Goal: Information Seeking & Learning: Learn about a topic

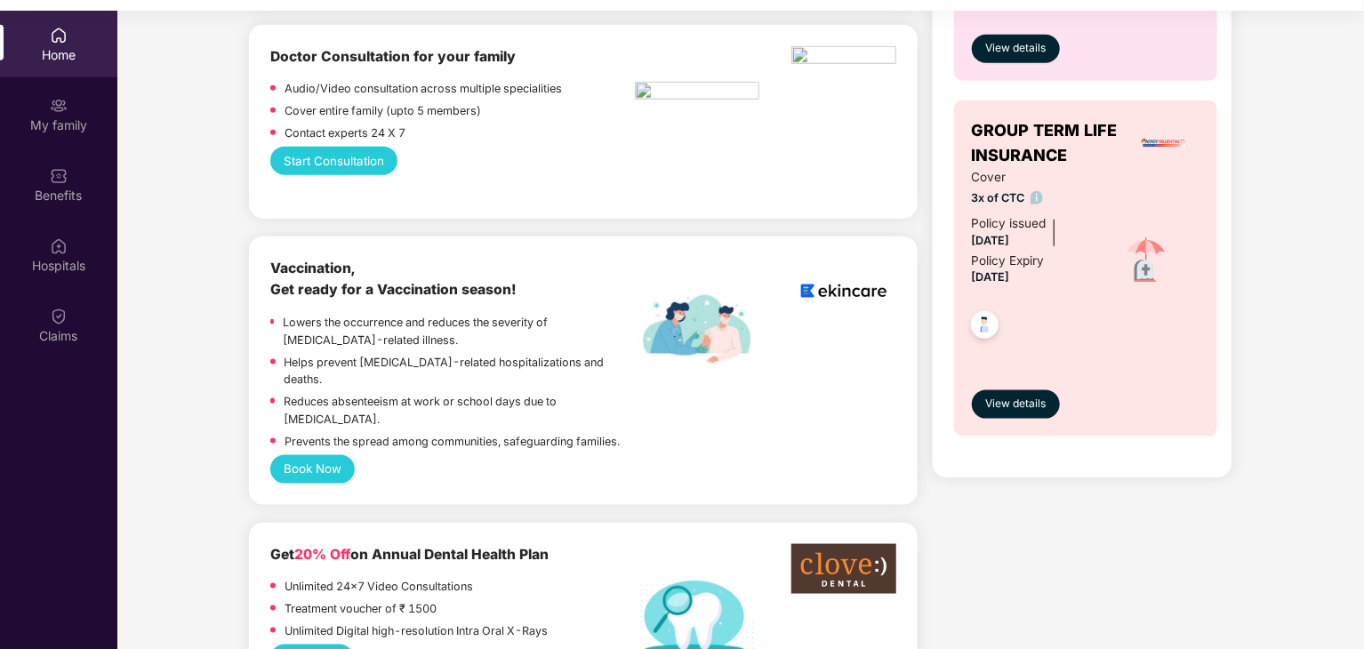
scroll to position [978, 0]
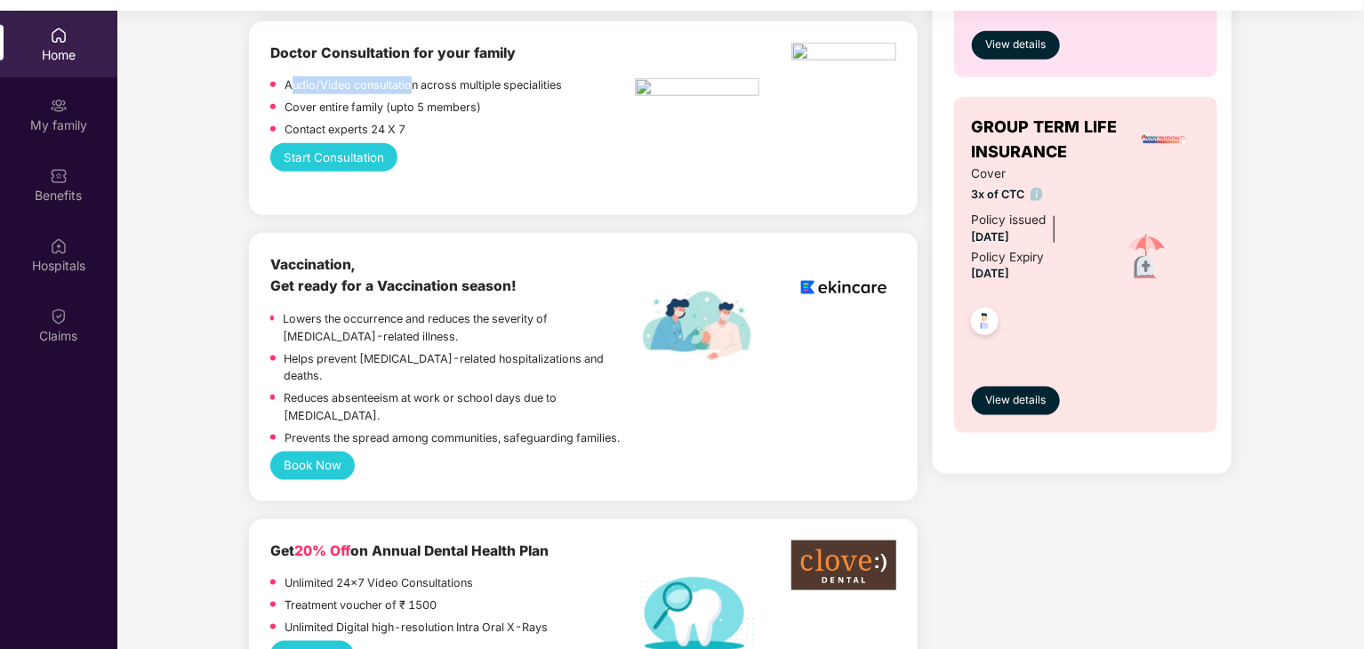
drag, startPoint x: 292, startPoint y: 84, endPoint x: 409, endPoint y: 87, distance: 117.4
click at [409, 87] on p "Audio/Video consultation across multiple specialities" at bounding box center [423, 85] width 277 height 18
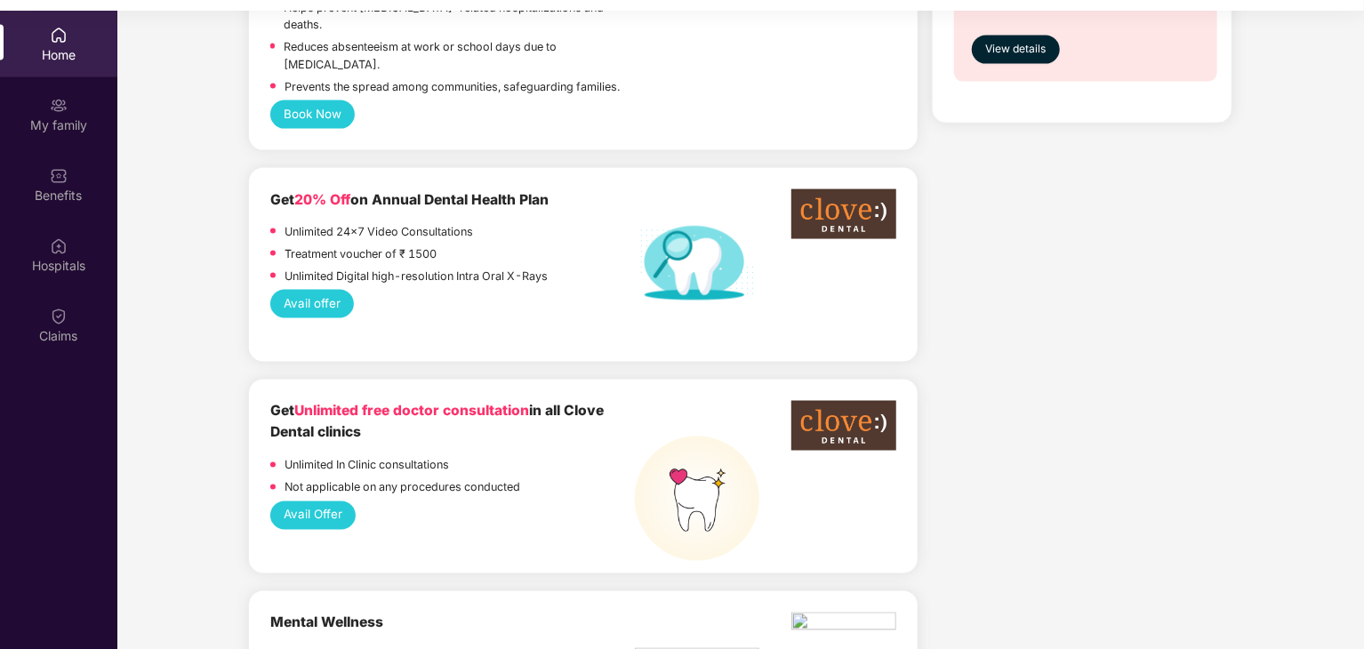
scroll to position [1334, 0]
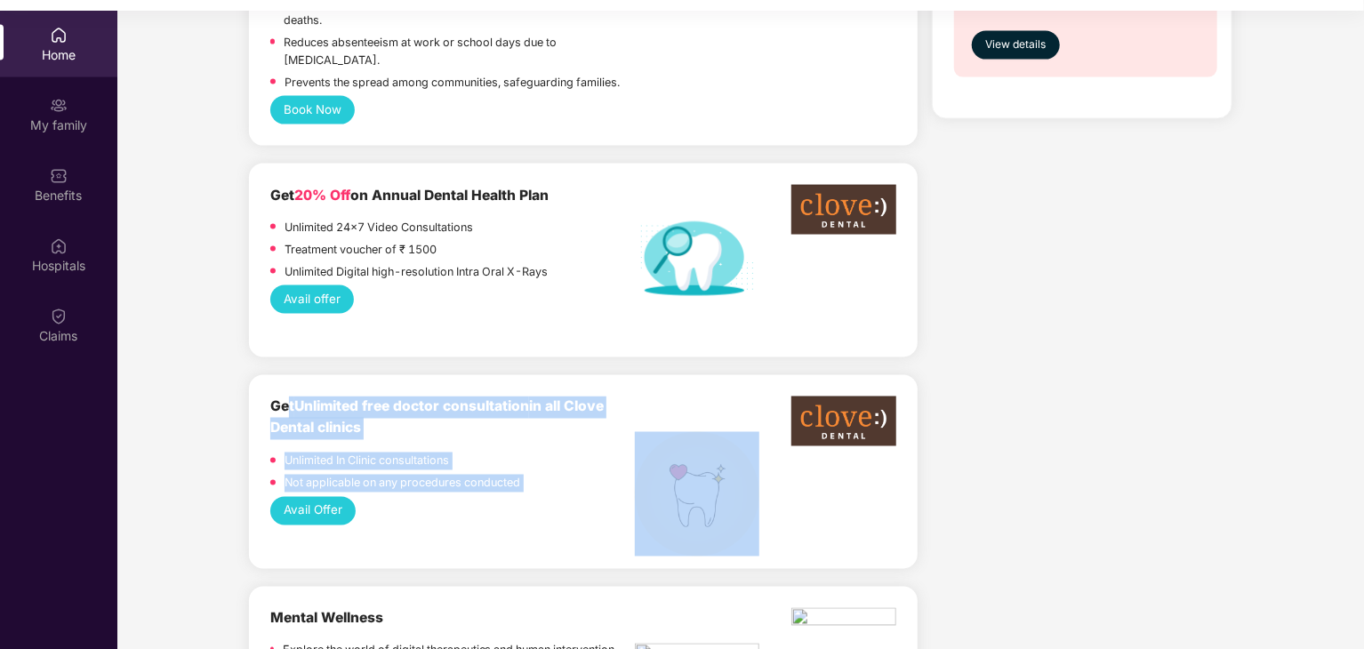
drag, startPoint x: 291, startPoint y: 369, endPoint x: 635, endPoint y: 381, distance: 344.4
click at [635, 397] on div "Get Unlimited free doctor consultation in all Clove Dental clinics Unlimited In…" at bounding box center [583, 447] width 626 height 100
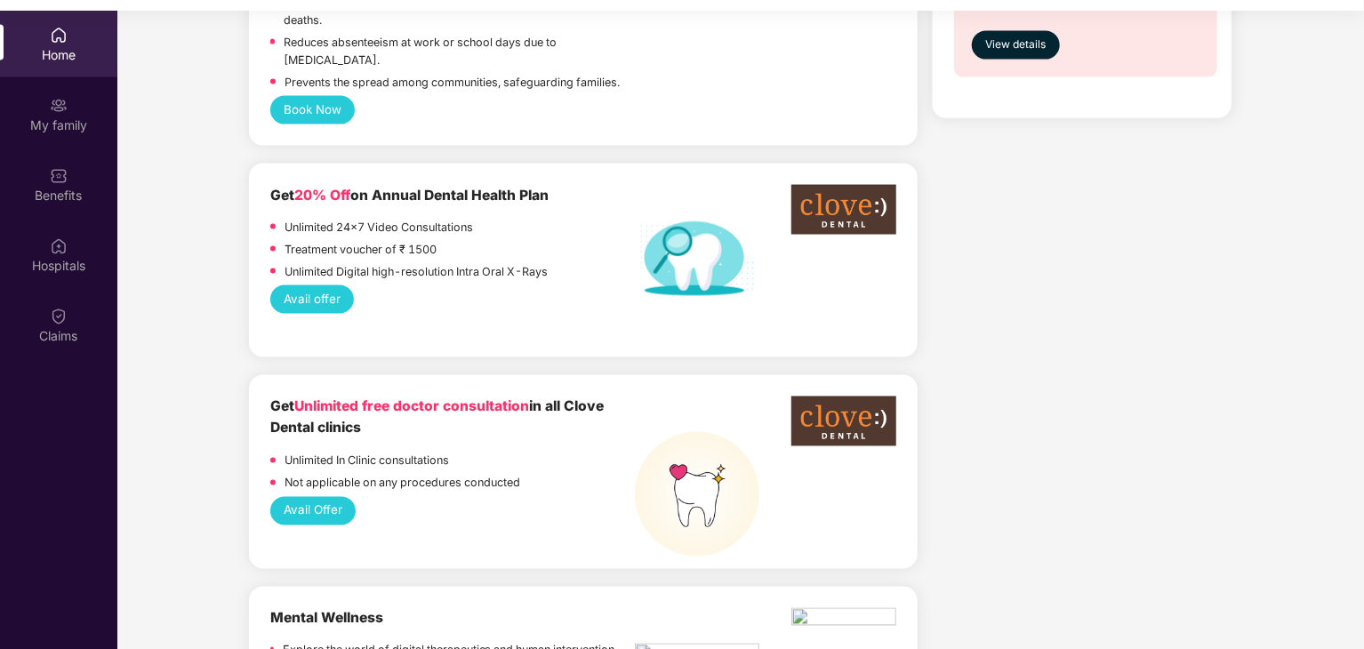
click at [430, 497] on div "Avail Offer" at bounding box center [583, 511] width 626 height 28
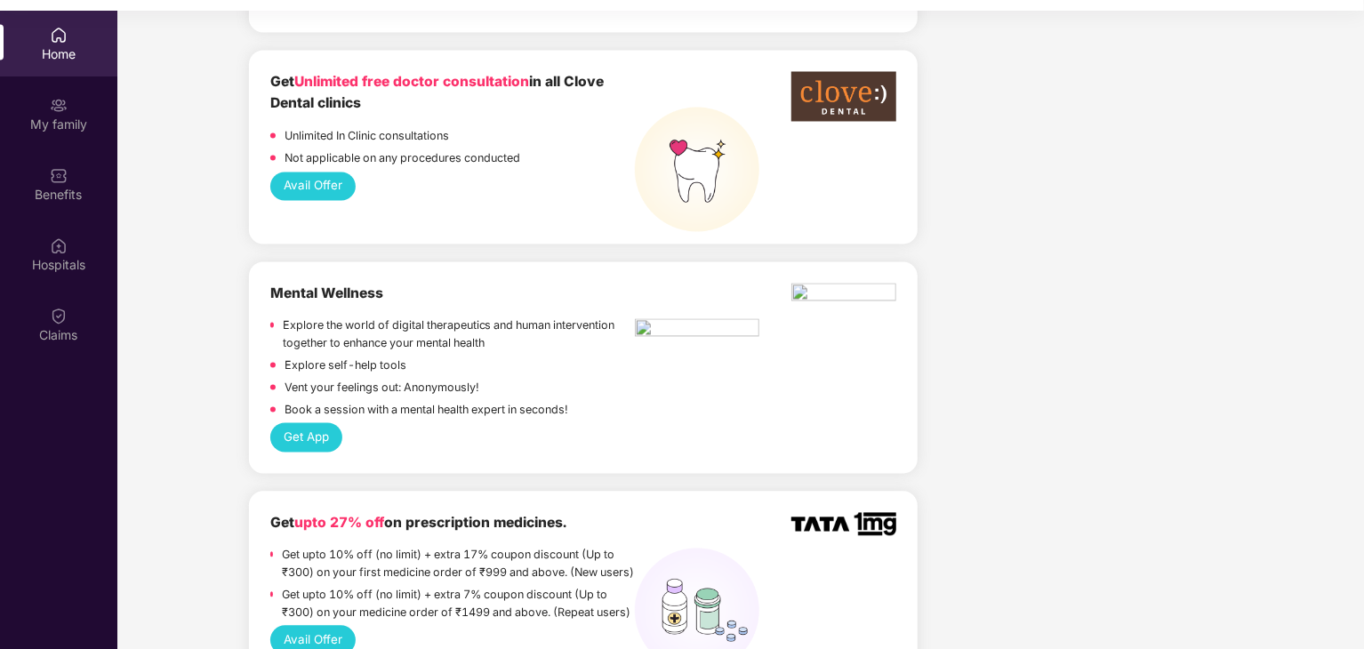
scroll to position [1690, 0]
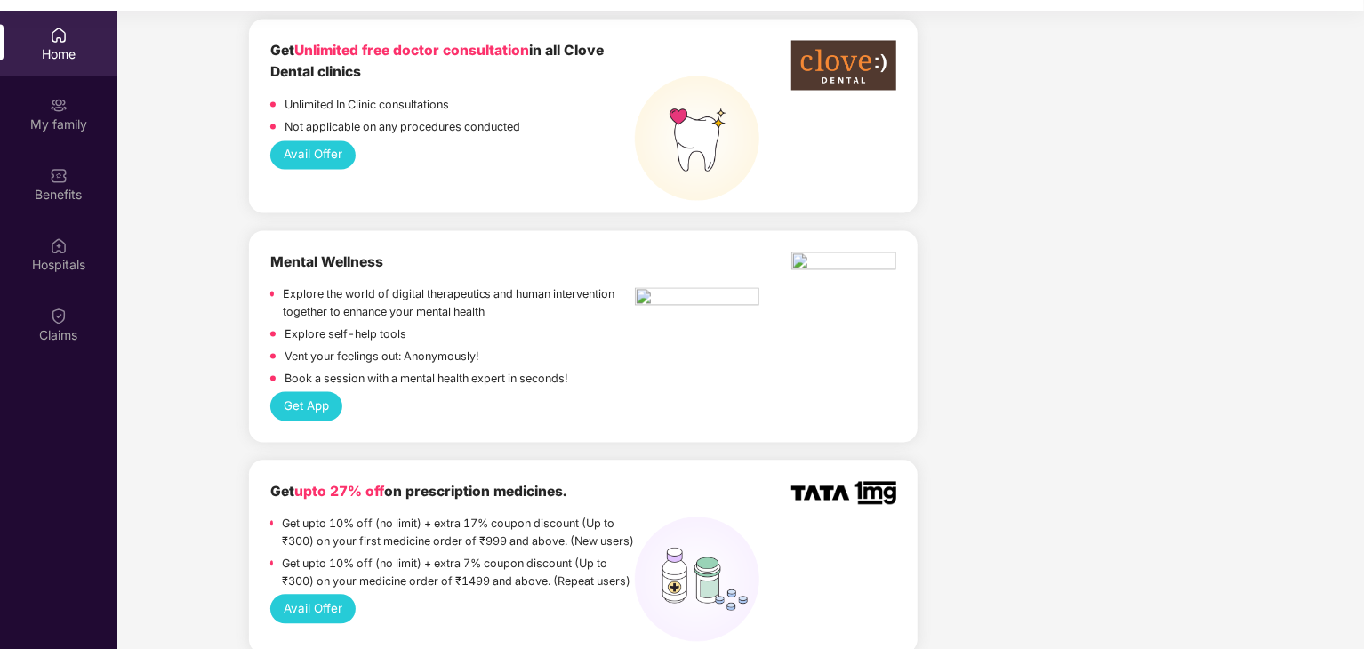
click at [313, 392] on button "Get App" at bounding box center [306, 406] width 73 height 28
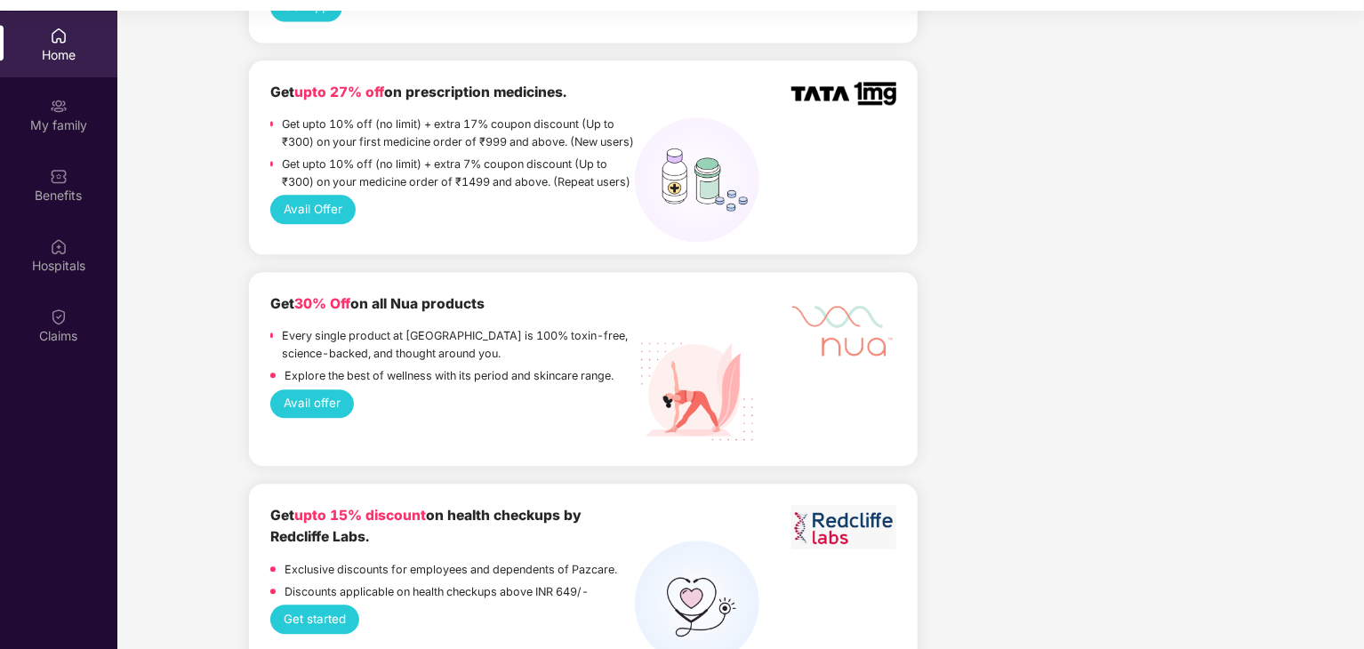
scroll to position [2045, 0]
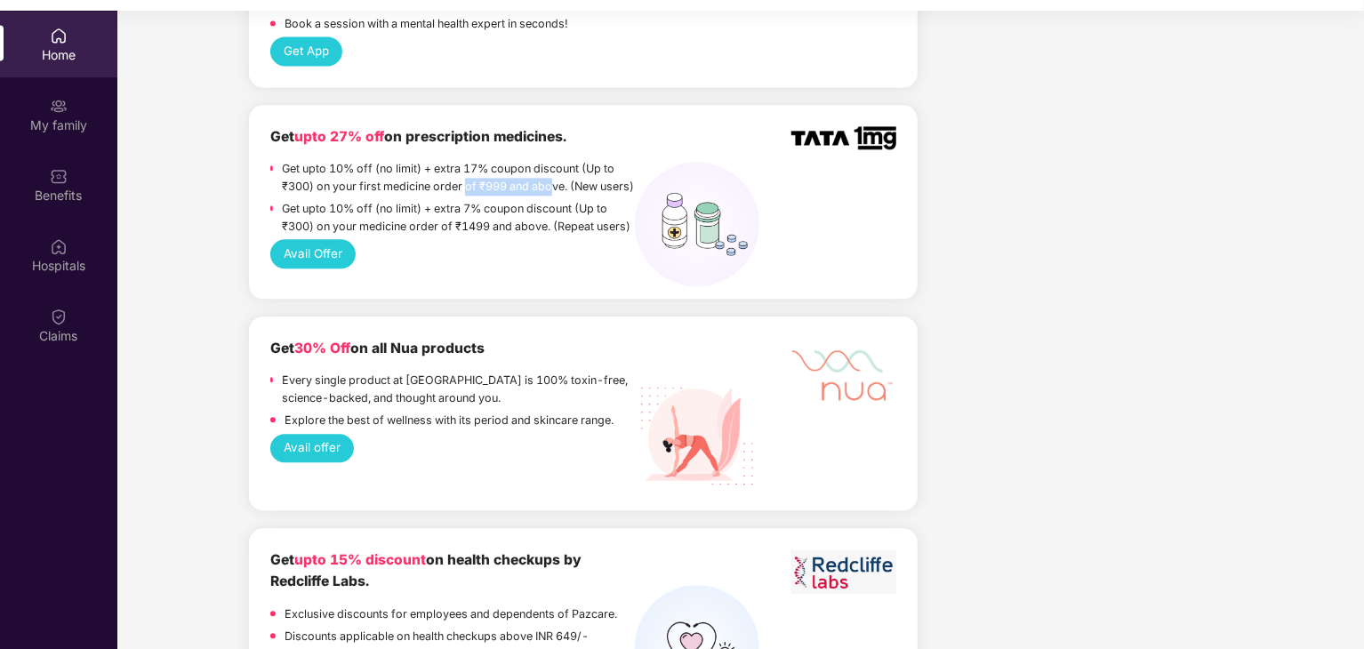
drag, startPoint x: 470, startPoint y: 156, endPoint x: 551, endPoint y: 156, distance: 81.8
click at [553, 160] on p "Get upto 10% off (no limit) + extra 17% coupon discount (Up to ₹300) on your fi…" at bounding box center [459, 178] width 354 height 36
drag, startPoint x: 329, startPoint y: 133, endPoint x: 541, endPoint y: 143, distance: 211.9
click at [541, 160] on p "Get upto 10% off (no limit) + extra 17% coupon discount (Up to ₹300) on your fi…" at bounding box center [459, 178] width 354 height 36
drag, startPoint x: 459, startPoint y: 207, endPoint x: 501, endPoint y: 207, distance: 41.8
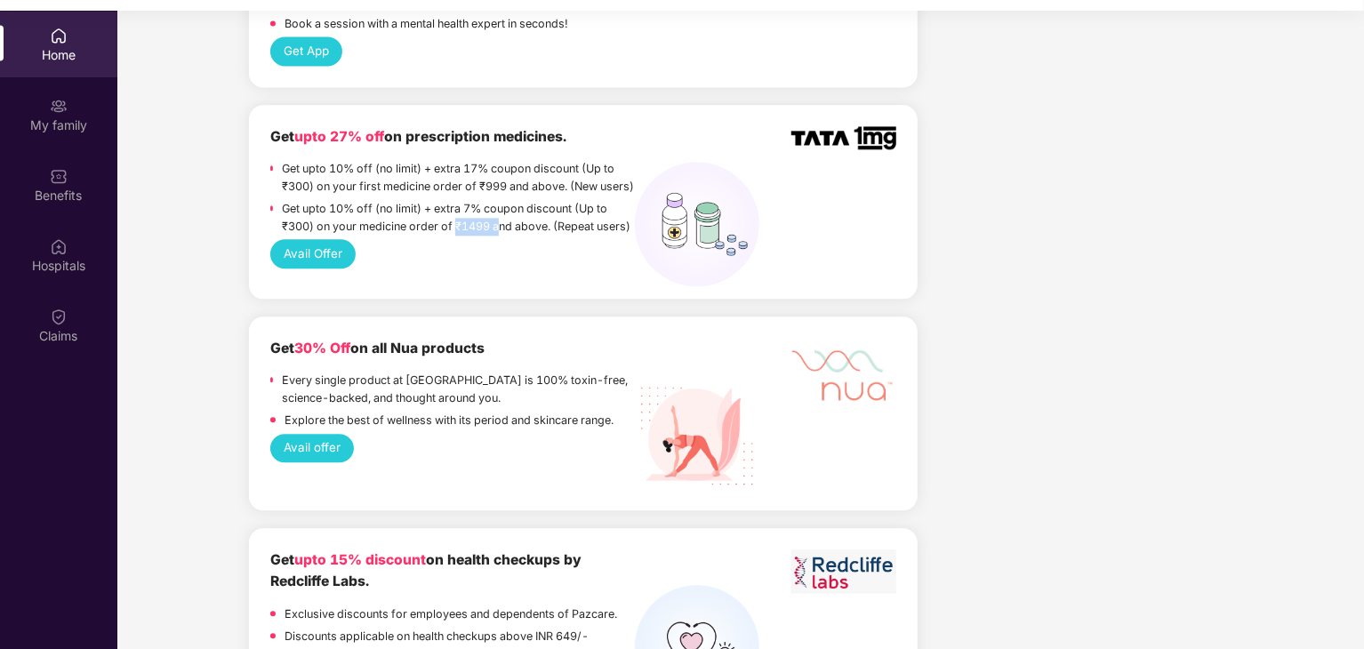
click at [501, 207] on p "Get upto 10% off (no limit) + extra 7% coupon discount (Up to ₹300) on your med…" at bounding box center [459, 218] width 354 height 36
drag, startPoint x: 327, startPoint y: 189, endPoint x: 529, endPoint y: 191, distance: 201.9
click at [529, 200] on p "Get upto 10% off (no limit) + extra 7% coupon discount (Up to ₹300) on your med…" at bounding box center [459, 218] width 354 height 36
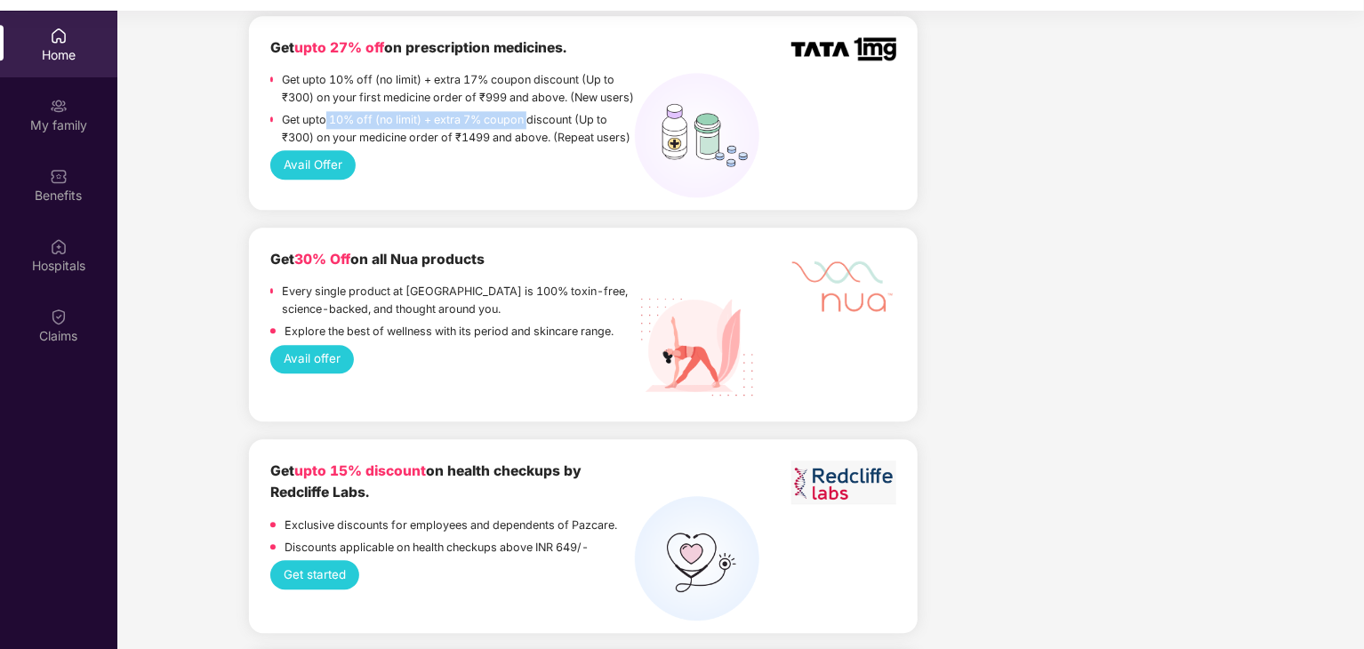
click at [308, 345] on button "Avail offer" at bounding box center [312, 359] width 84 height 28
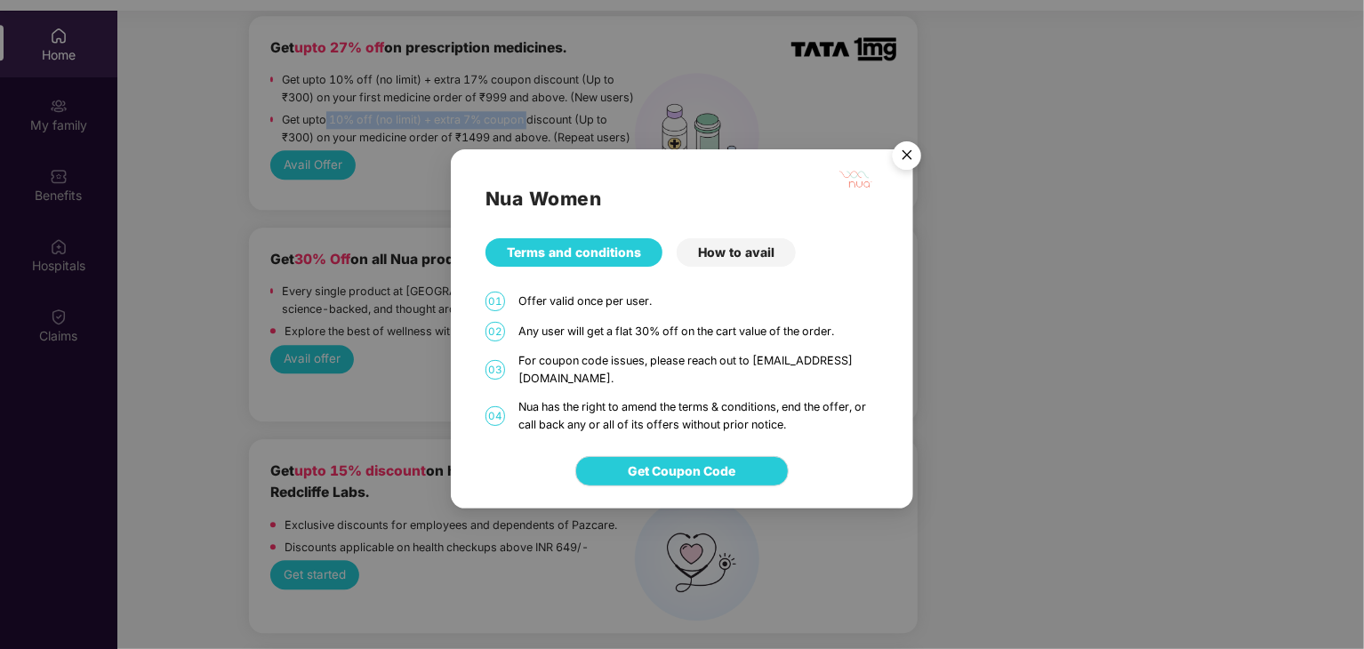
click at [917, 161] on img "Close" at bounding box center [907, 158] width 50 height 50
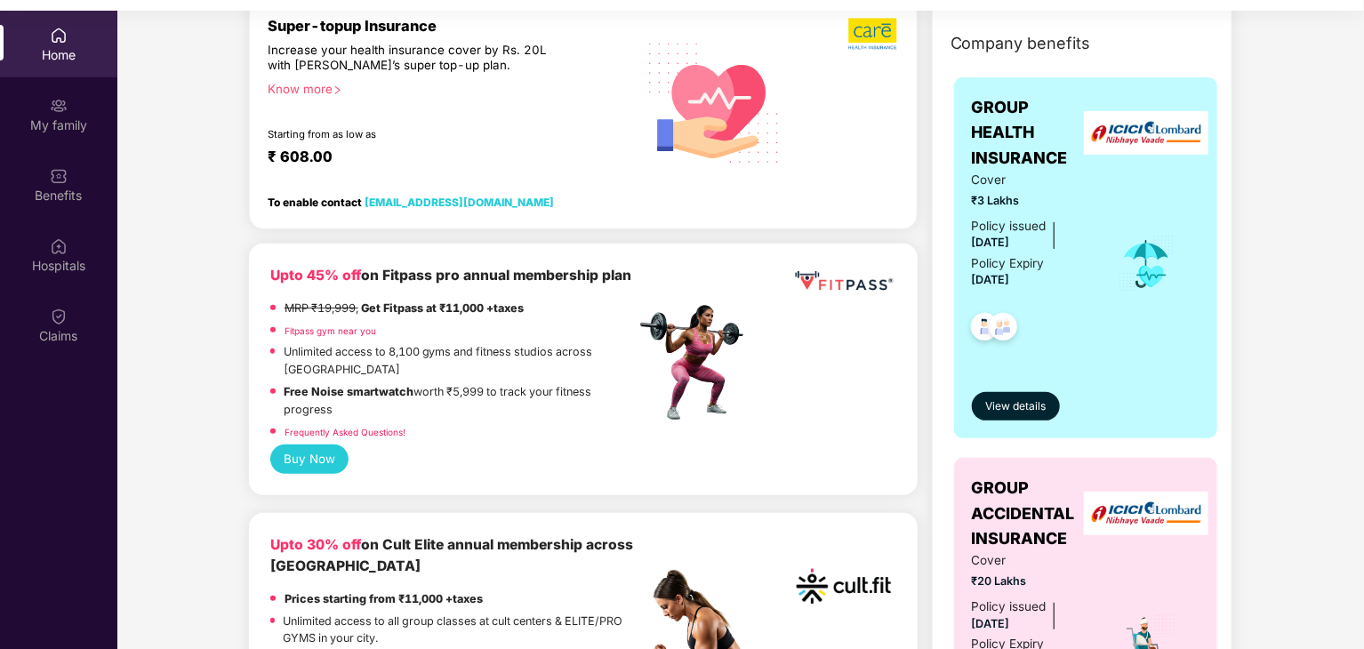
scroll to position [267, 0]
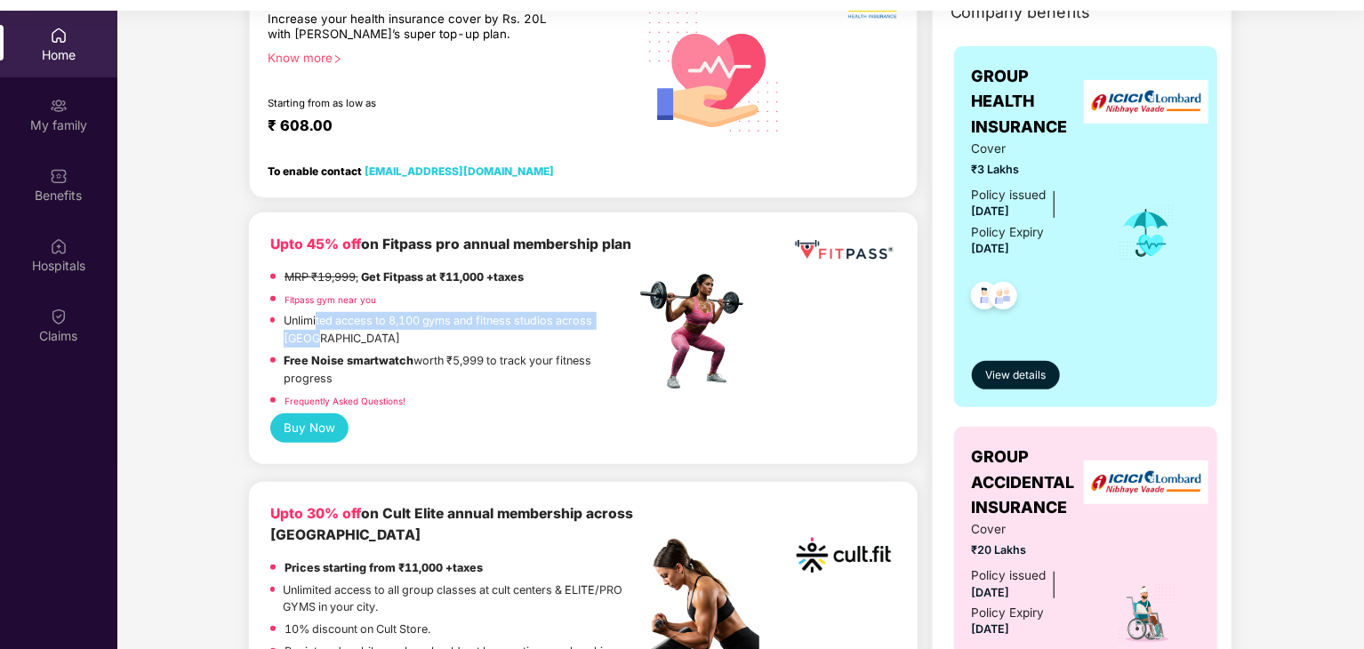
drag, startPoint x: 318, startPoint y: 342, endPoint x: 624, endPoint y: 339, distance: 305.9
click at [624, 339] on div "Unlimited access to 8,100 gyms and fitness studios across [GEOGRAPHIC_DATA]" at bounding box center [452, 332] width 365 height 40
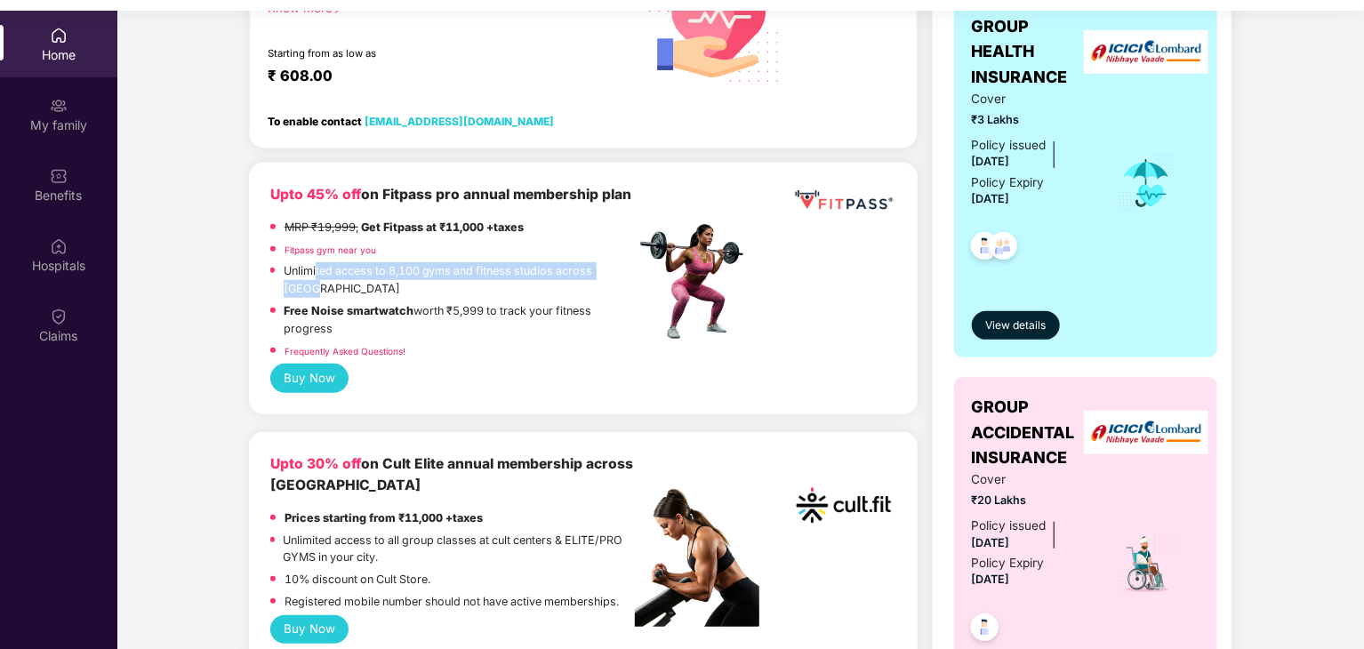
scroll to position [356, 0]
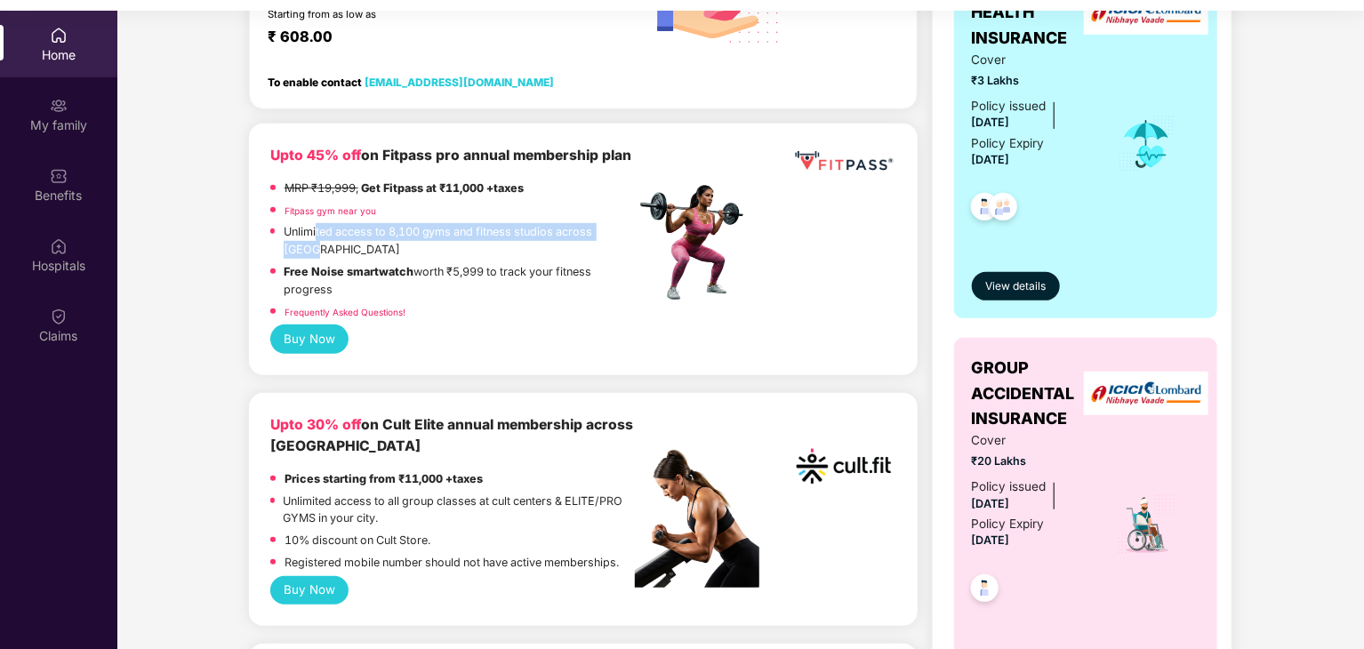
drag, startPoint x: 286, startPoint y: 275, endPoint x: 610, endPoint y: 288, distance: 324.0
click at [610, 288] on p "Free Noise smartwatch worth ₹5,999 to track your fitness progress" at bounding box center [460, 281] width 351 height 36
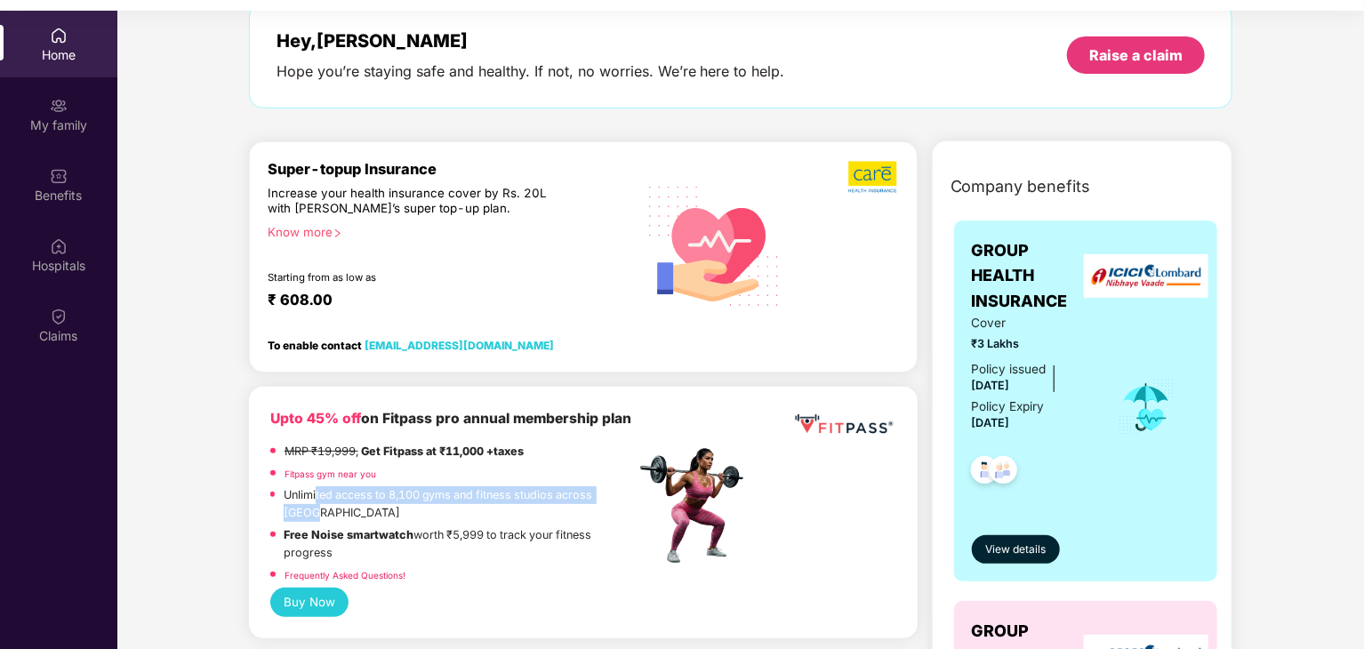
scroll to position [0, 0]
